Goal: Task Accomplishment & Management: Manage account settings

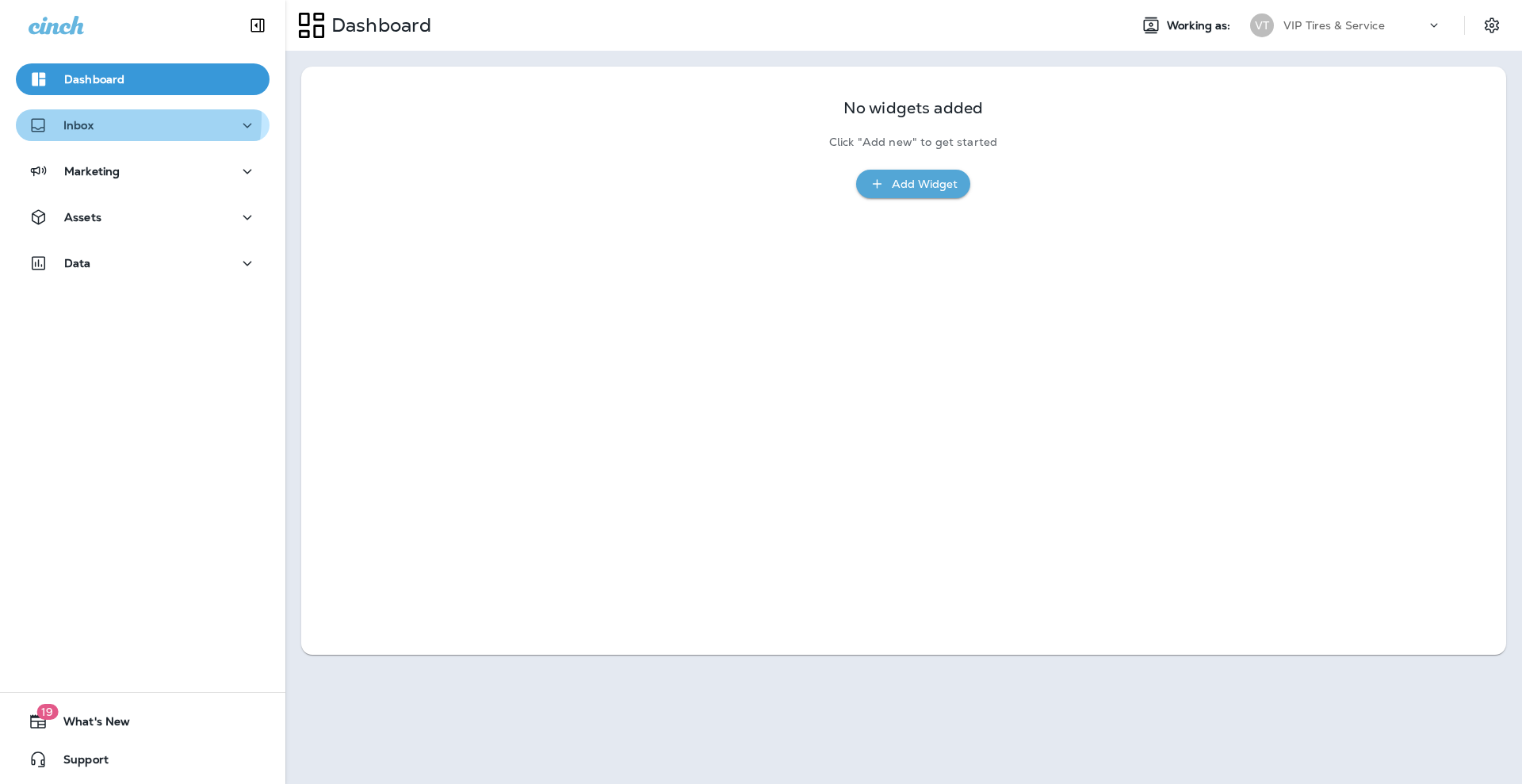
click at [83, 119] on p "Inbox" at bounding box center [78, 125] width 30 height 13
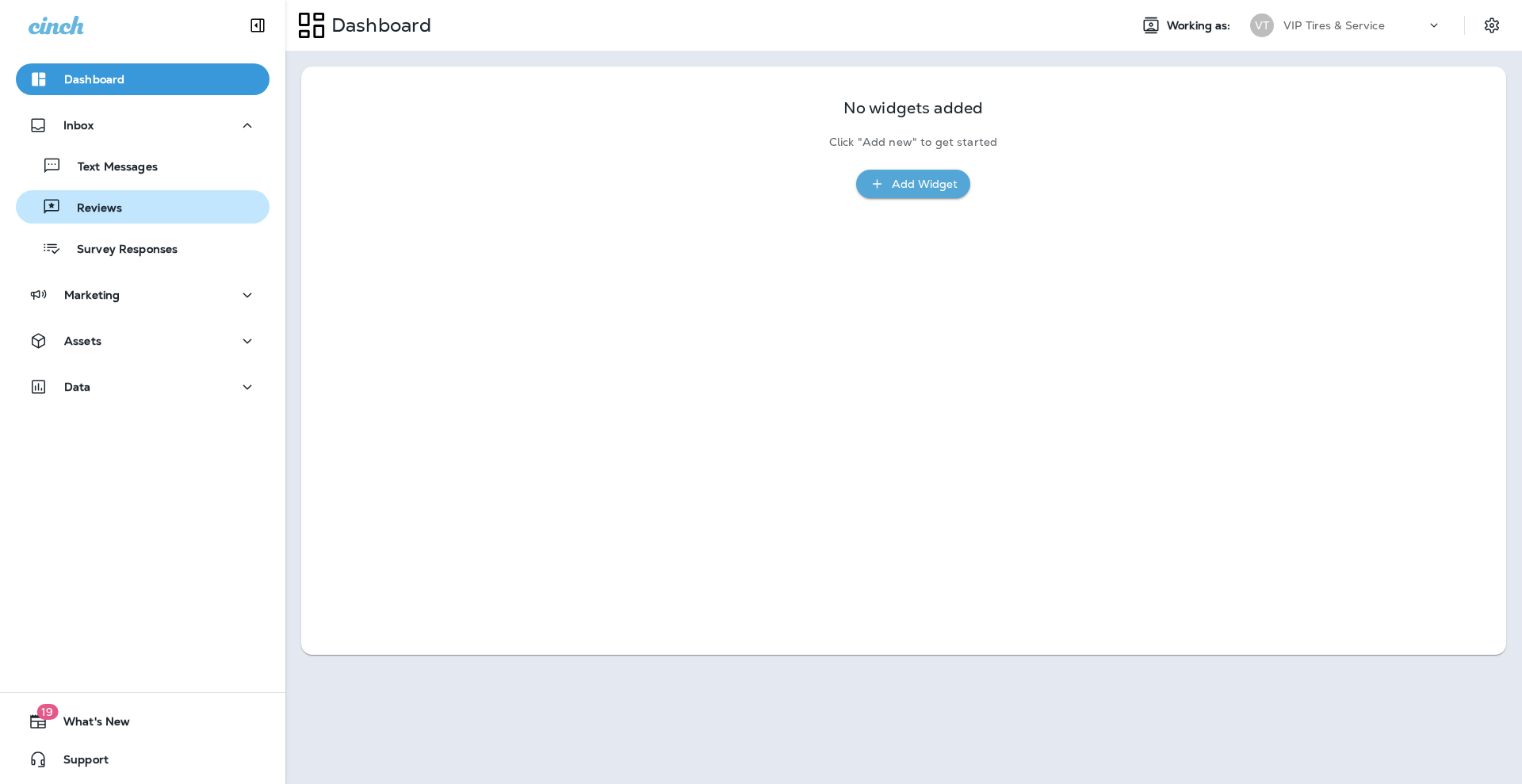
click at [107, 210] on p "Reviews" at bounding box center [91, 209] width 61 height 15
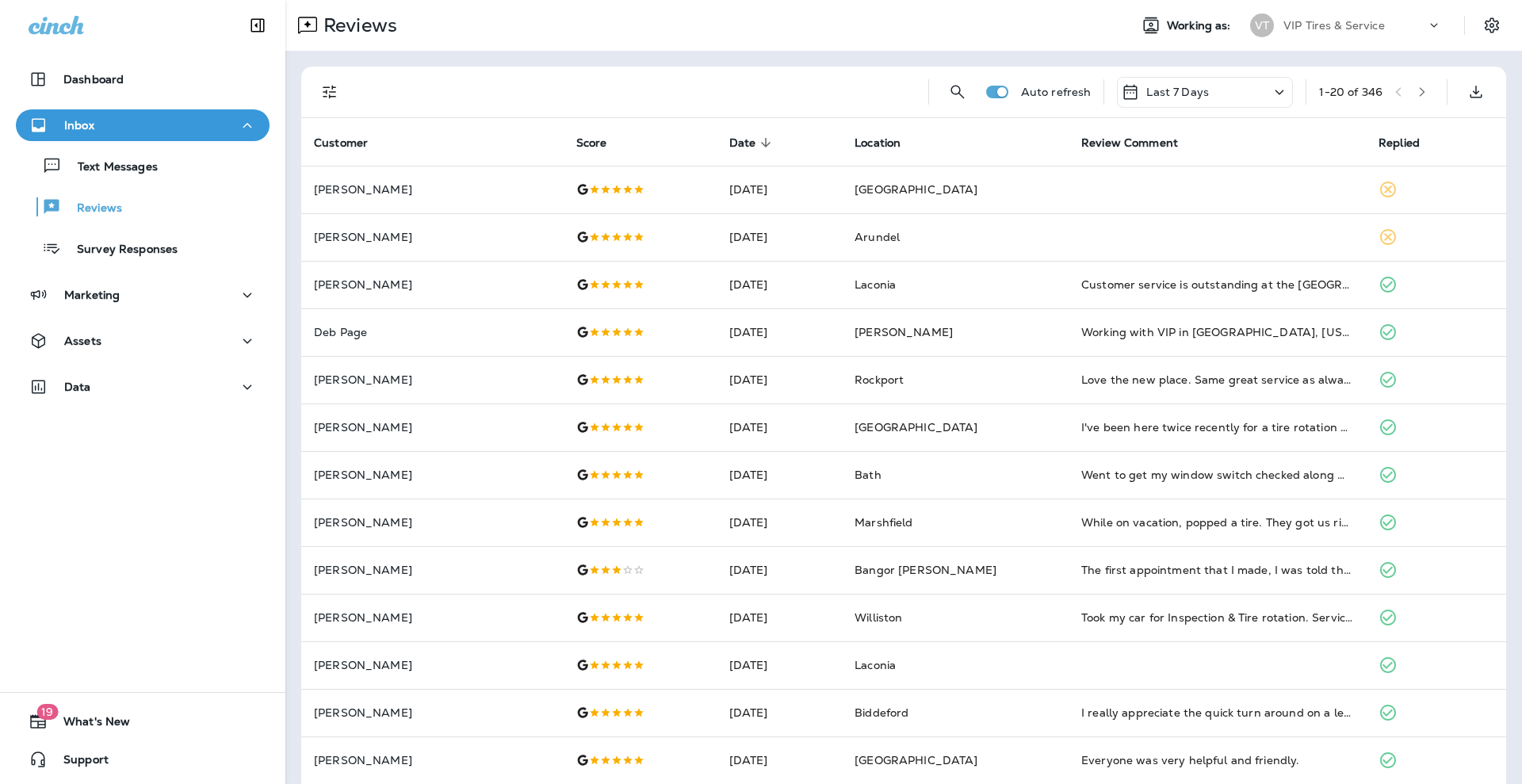
click at [539, 87] on div at bounding box center [637, 91] width 557 height 50
click at [346, 95] on div "Auto refresh Last 7 Days 1 - 20 of 346" at bounding box center [907, 91] width 1186 height 50
click at [336, 93] on icon "Filters" at bounding box center [330, 91] width 19 height 19
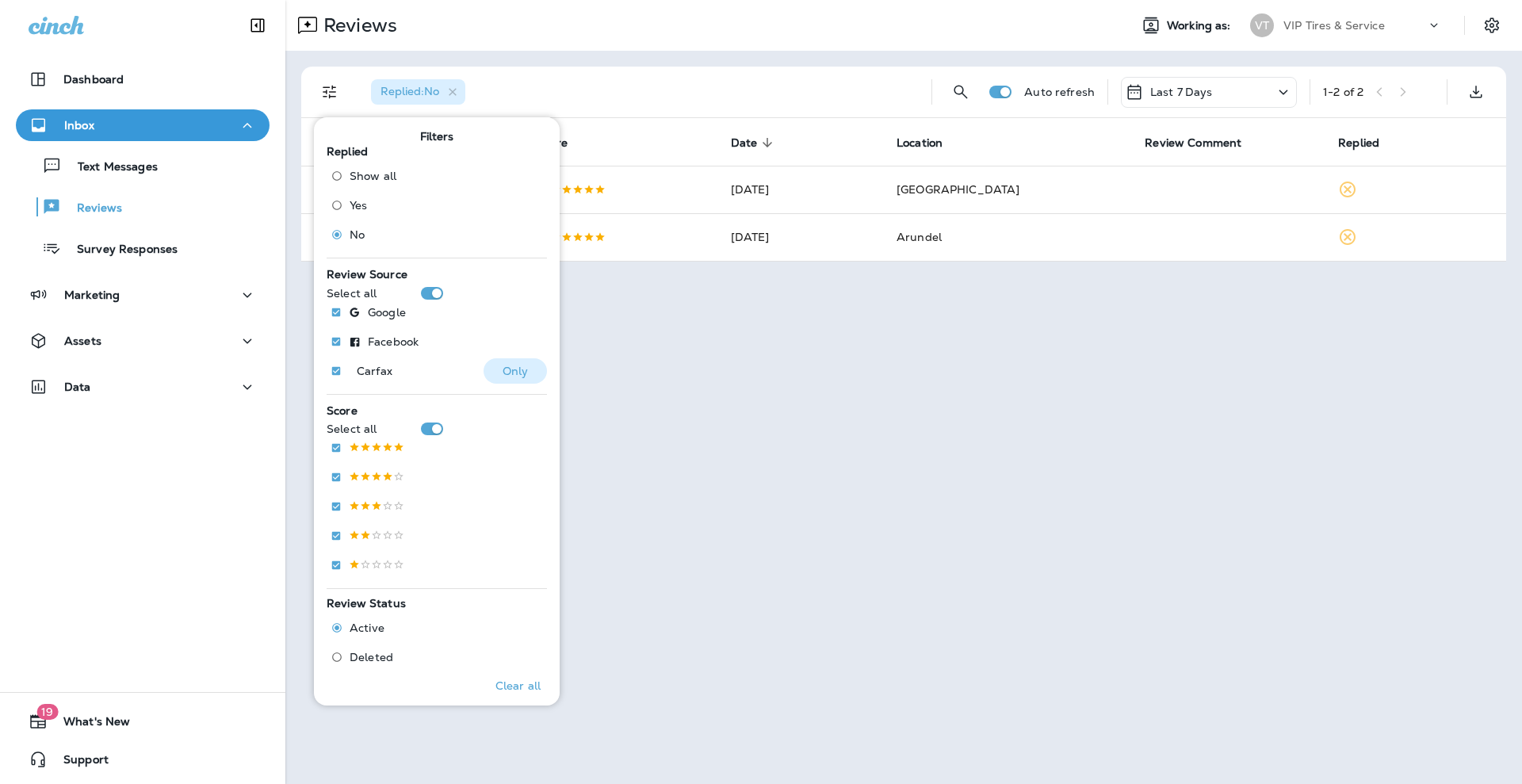
click at [489, 376] on button "Only" at bounding box center [515, 371] width 63 height 25
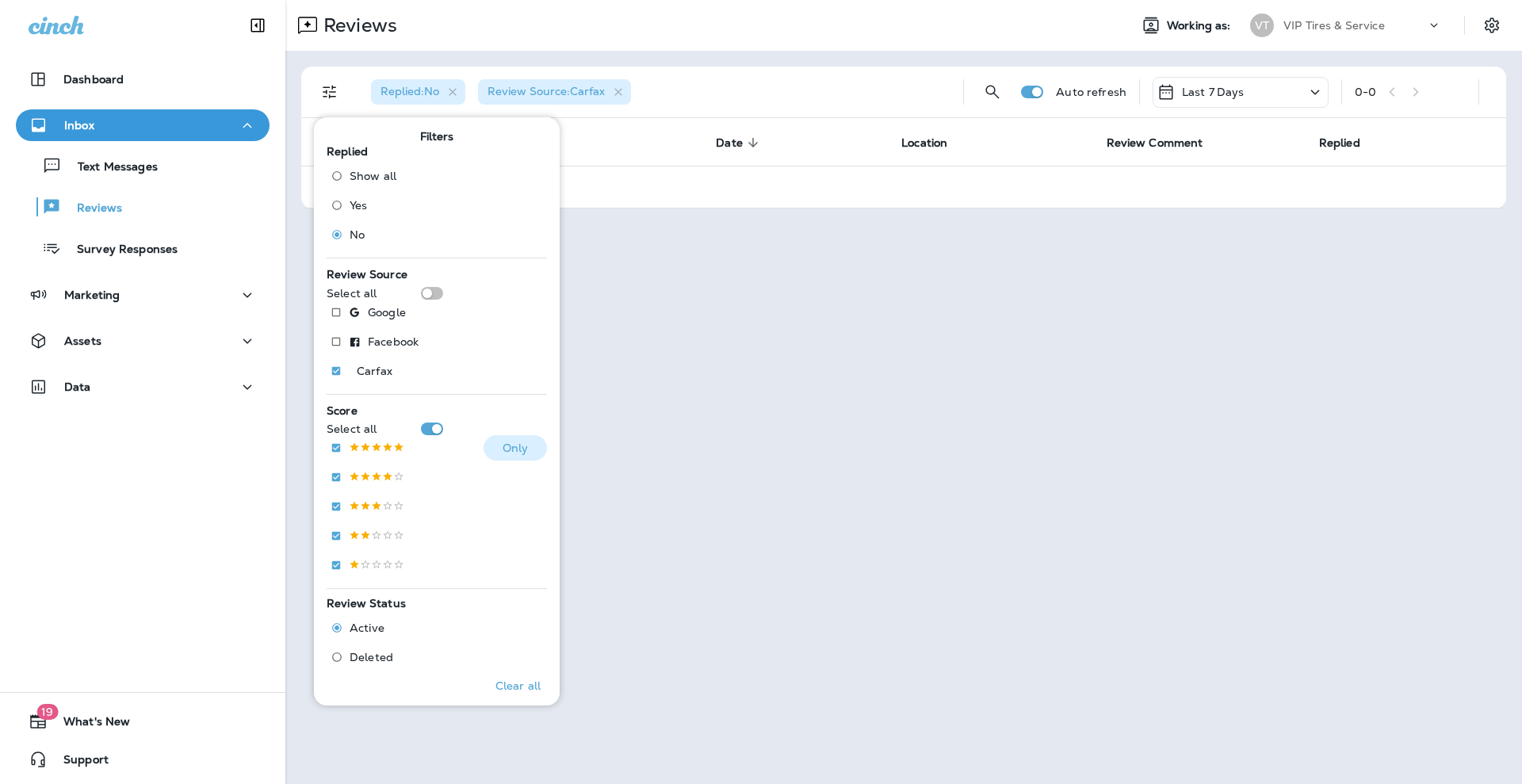
click at [484, 454] on button "Only" at bounding box center [515, 447] width 63 height 25
click at [617, 589] on div "Reviews Working as: VT VIP Tires & Service Replied : No Review Source : Carfax …" at bounding box center [904, 392] width 1237 height 784
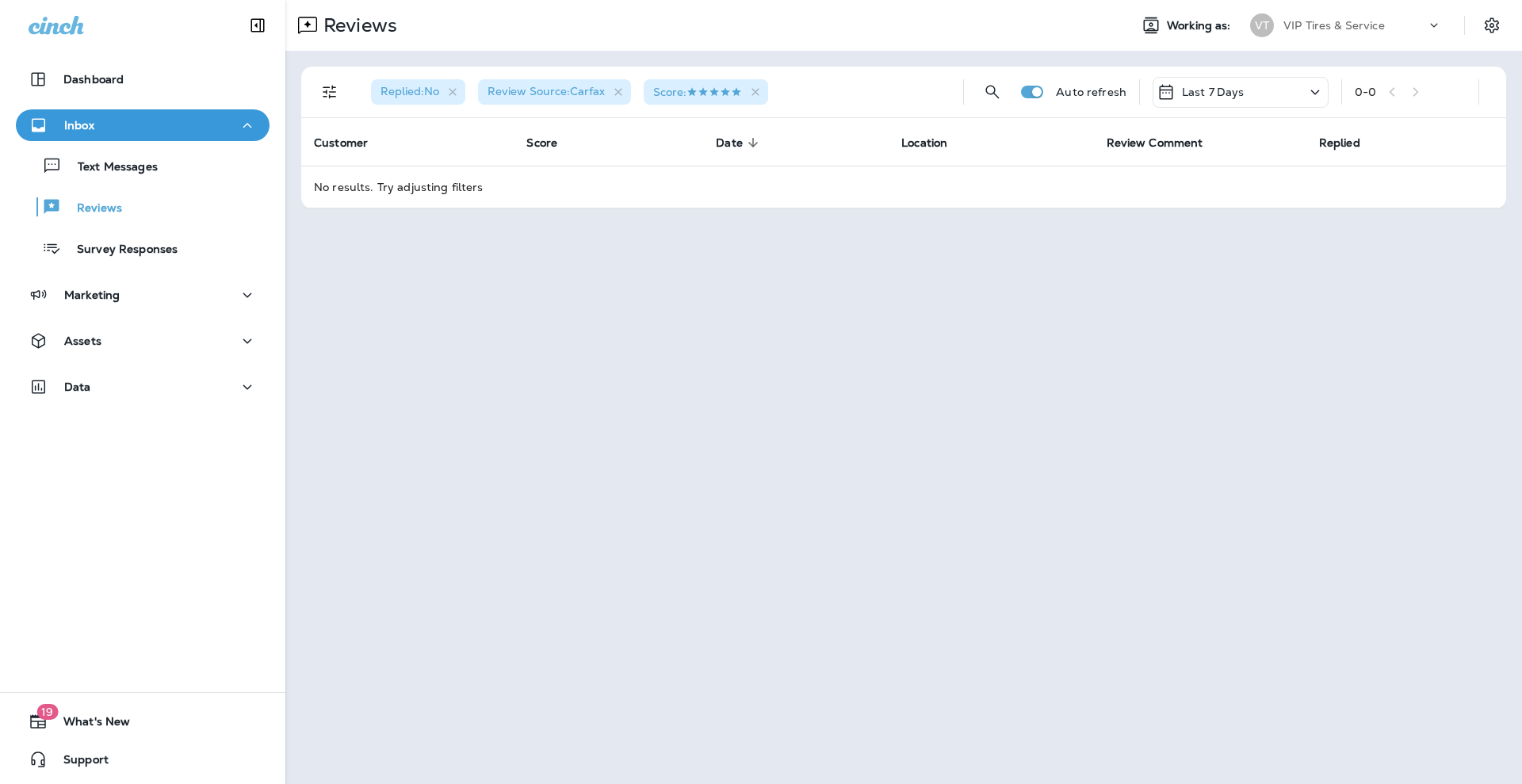
click at [404, 318] on div "Reviews Working as: VT VIP Tires & Service Replied : No Review Source : Carfax …" at bounding box center [904, 392] width 1237 height 784
click at [641, 403] on div "Reviews Working as: VT VIP Tires & Service Replied : No Review Source : Carfax …" at bounding box center [904, 392] width 1237 height 784
drag, startPoint x: 598, startPoint y: 328, endPoint x: 553, endPoint y: -120, distance: 450.3
click at [553, 0] on html "Dashboard Inbox Text Messages Reviews Survey Responses Marketing Assets Data 19…" at bounding box center [761, 0] width 1522 height 0
click at [896, 433] on div "Reviews Working as: VT VIP Tires & Service Replied : No Review Source : Carfax …" at bounding box center [904, 392] width 1237 height 784
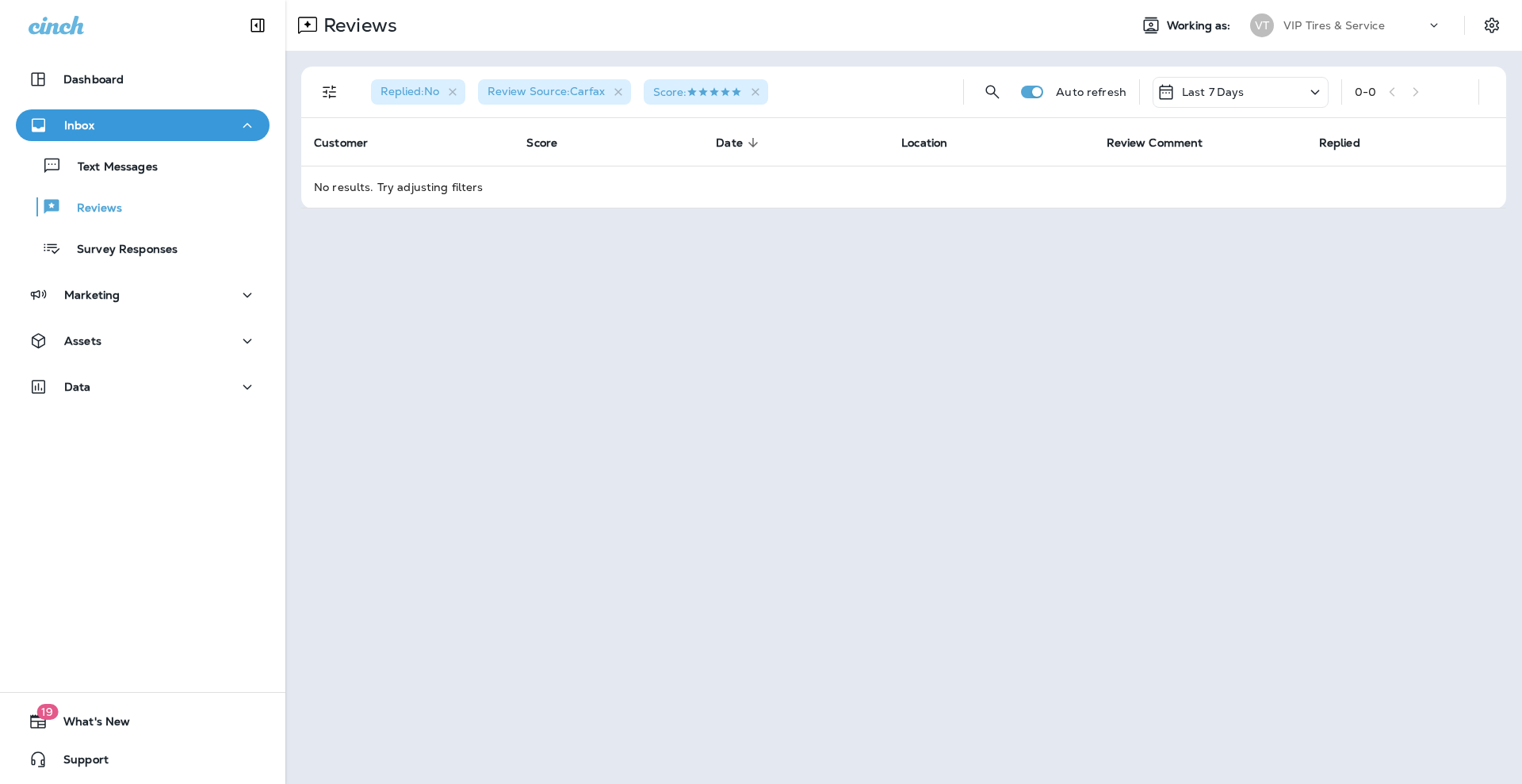
click at [641, 400] on div "Reviews Working as: VT VIP Tires & Service Replied : No Review Source : Carfax …" at bounding box center [904, 392] width 1237 height 784
click at [636, 485] on div "Reviews Working as: VT VIP Tires & Service Replied : No Review Source : Carfax …" at bounding box center [904, 392] width 1237 height 784
click at [400, 413] on div "Reviews Working as: VT VIP Tires & Service Replied : No Review Source : Carfax …" at bounding box center [904, 392] width 1237 height 784
